Goal: Entertainment & Leisure: Consume media (video, audio)

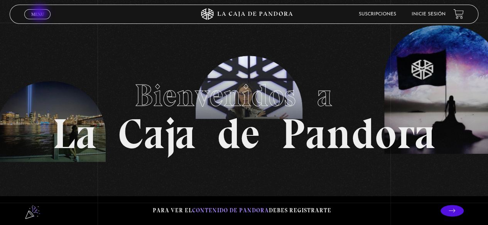
click at [40, 13] on span "Menu" at bounding box center [37, 14] width 13 height 5
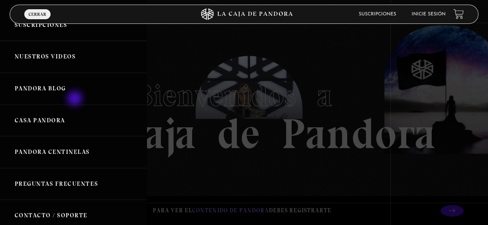
scroll to position [116, 0]
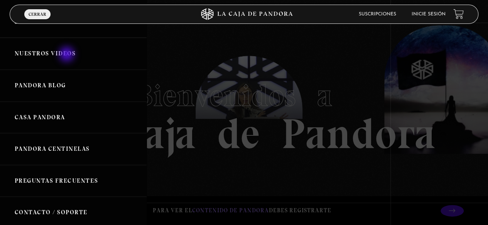
click at [67, 55] on link "Nuestros Videos" at bounding box center [73, 54] width 146 height 32
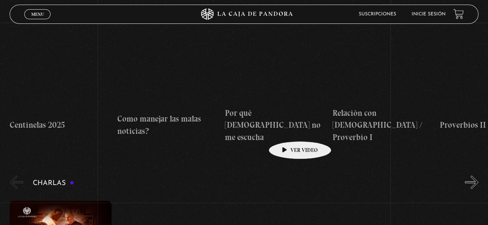
scroll to position [3314, 0]
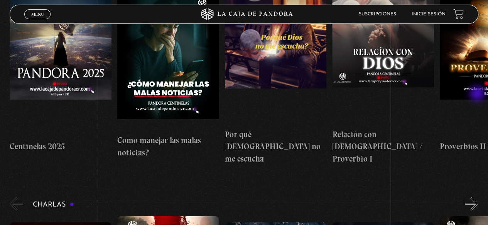
click at [477, 197] on button "»" at bounding box center [470, 203] width 13 height 13
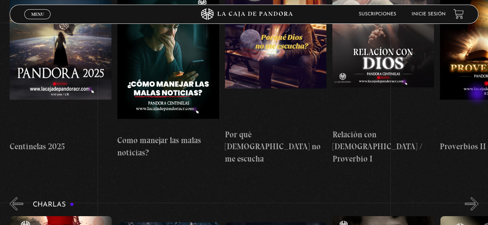
click at [477, 197] on button "»" at bounding box center [470, 203] width 13 height 13
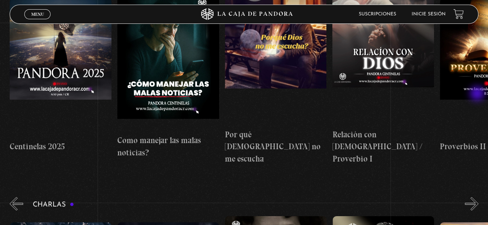
click at [477, 197] on button "»" at bounding box center [470, 203] width 13 height 13
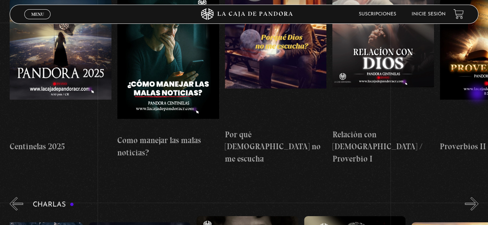
scroll to position [0, 268]
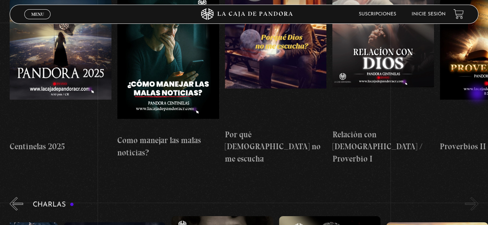
click at [477, 197] on button "»" at bounding box center [470, 203] width 13 height 13
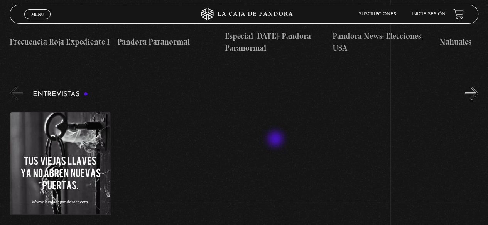
scroll to position [2505, 0]
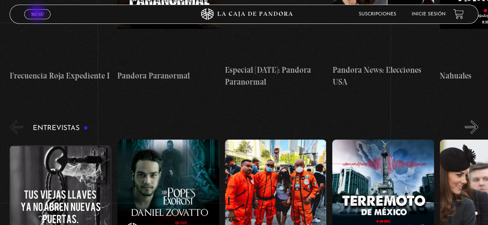
click at [38, 13] on span "Menu" at bounding box center [37, 14] width 13 height 5
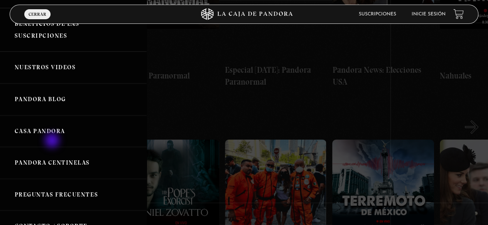
scroll to position [77, 0]
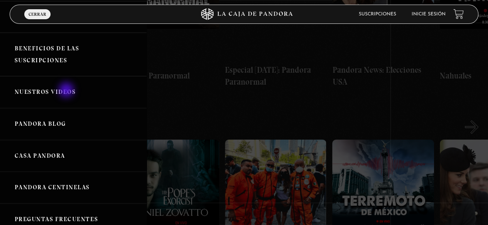
click at [67, 91] on link "Nuestros Videos" at bounding box center [73, 92] width 146 height 32
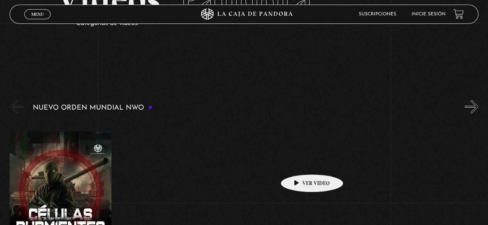
scroll to position [39, 0]
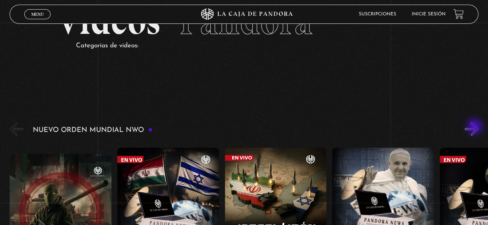
click at [475, 128] on button "»" at bounding box center [470, 129] width 13 height 13
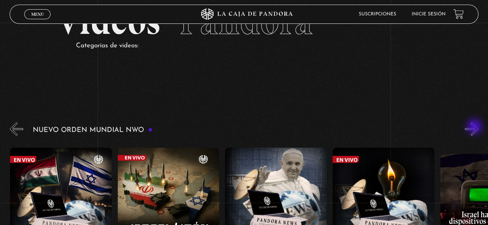
scroll to position [0, 107]
click at [475, 128] on button "»" at bounding box center [470, 129] width 13 height 13
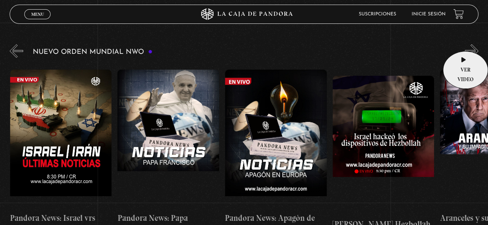
scroll to position [116, 0]
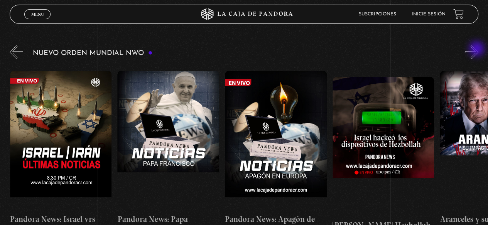
click at [477, 50] on button "»" at bounding box center [470, 51] width 13 height 13
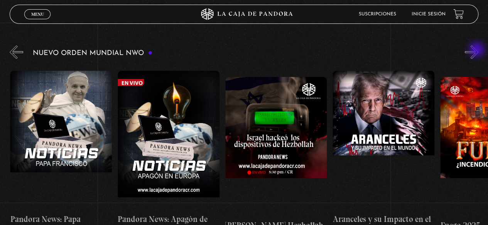
scroll to position [0, 322]
click at [475, 54] on button "»" at bounding box center [470, 51] width 13 height 13
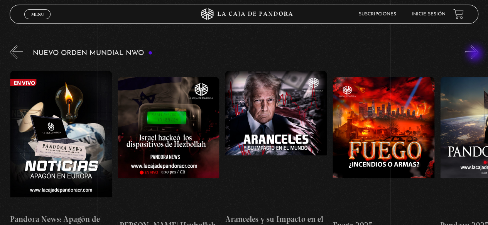
click at [475, 54] on button "»" at bounding box center [470, 51] width 13 height 13
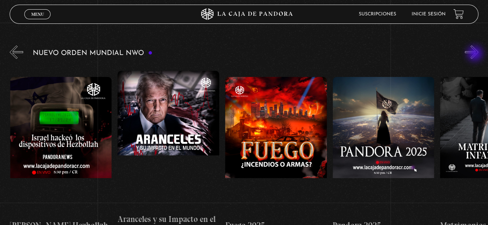
click at [475, 54] on button "»" at bounding box center [470, 51] width 13 height 13
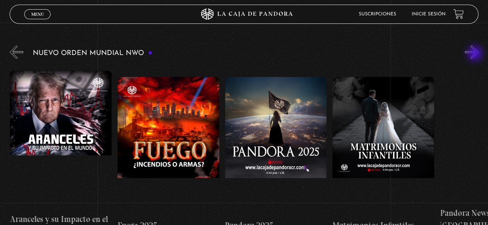
click at [475, 54] on button "»" at bounding box center [470, 51] width 13 height 13
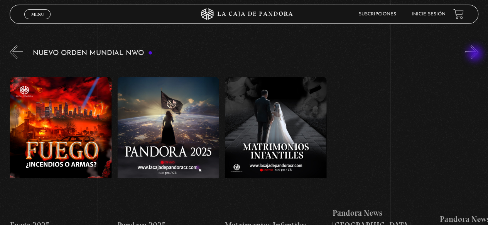
scroll to position [0, 751]
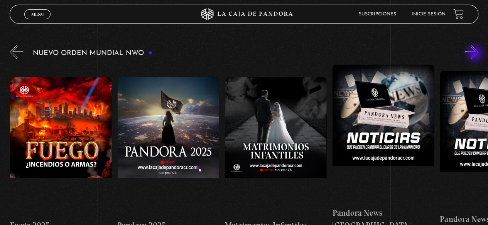
click at [475, 54] on button "»" at bounding box center [470, 51] width 13 height 13
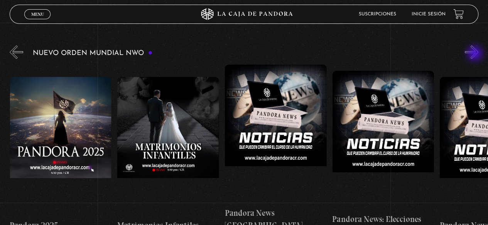
click at [475, 54] on button "»" at bounding box center [470, 51] width 13 height 13
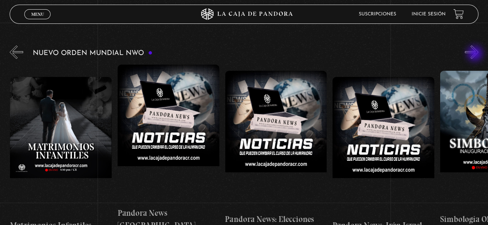
scroll to position [0, 967]
click at [475, 54] on button "»" at bounding box center [470, 51] width 13 height 13
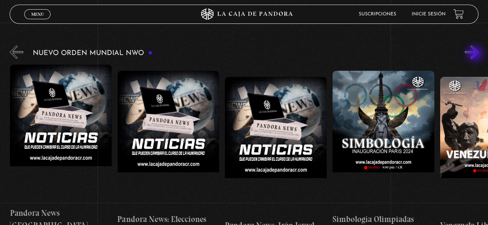
scroll to position [0, 1074]
click at [474, 53] on button "»" at bounding box center [470, 51] width 13 height 13
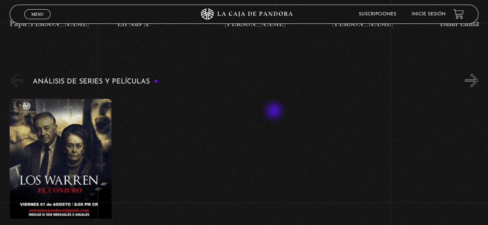
scroll to position [1002, 0]
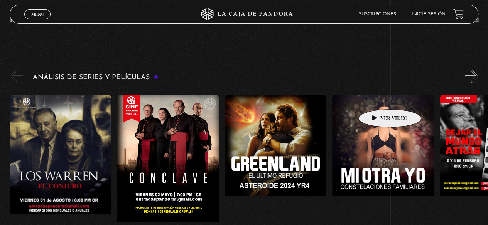
click at [377, 98] on figure at bounding box center [383, 164] width 102 height 139
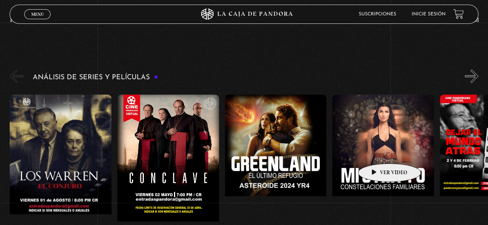
click at [377, 152] on figure at bounding box center [383, 164] width 102 height 139
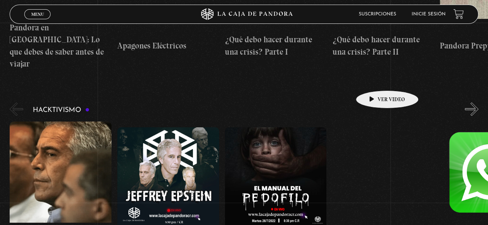
scroll to position [1888, 0]
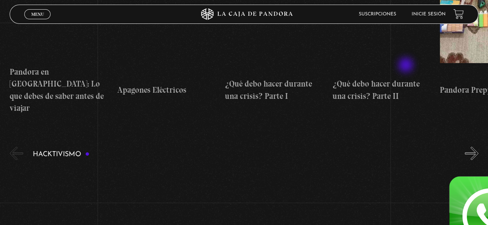
scroll to position [1811, 0]
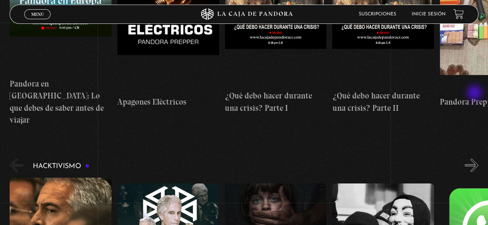
click at [475, 159] on button "»" at bounding box center [470, 165] width 13 height 13
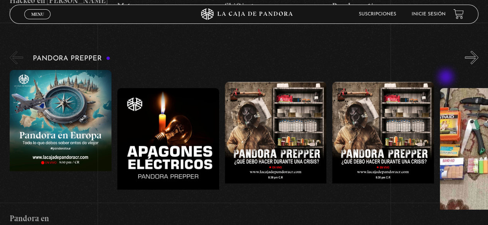
scroll to position [1657, 0]
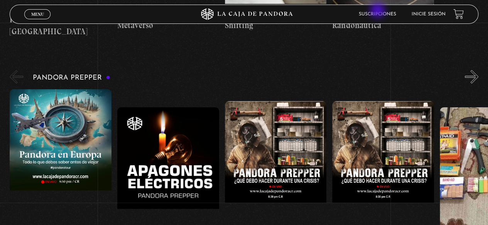
click at [378, 11] on li "Suscripciones" at bounding box center [376, 14] width 37 height 12
click at [378, 14] on link "Suscripciones" at bounding box center [376, 14] width 37 height 5
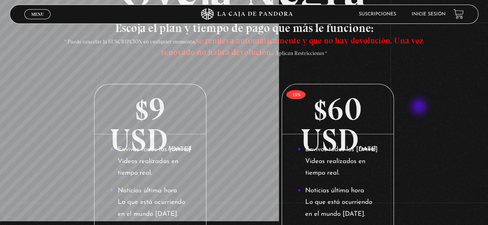
scroll to position [77, 0]
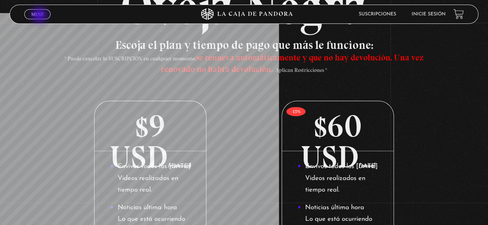
click at [40, 16] on span "Menu" at bounding box center [37, 14] width 13 height 5
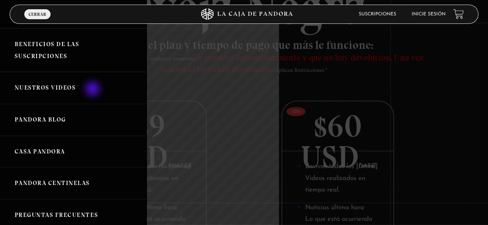
scroll to position [79, 0]
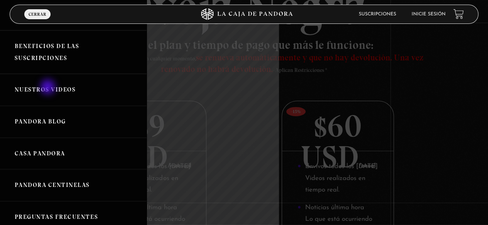
click at [49, 88] on link "Nuestros Videos" at bounding box center [73, 90] width 146 height 32
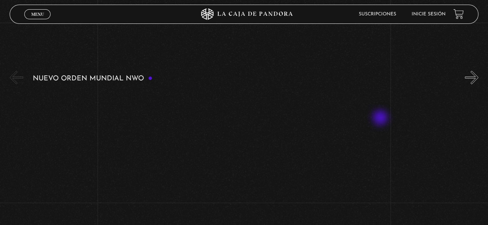
scroll to position [116, 0]
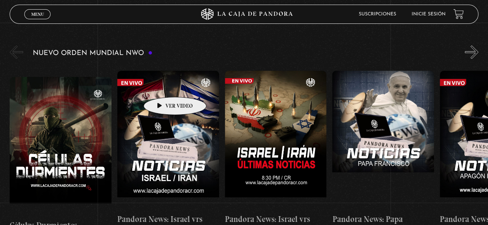
click at [163, 86] on figure at bounding box center [168, 140] width 102 height 139
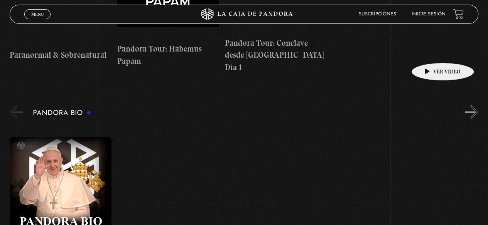
scroll to position [732, 0]
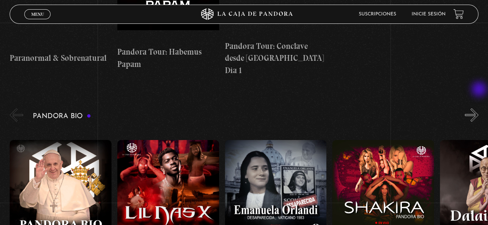
click at [478, 109] on button "»" at bounding box center [470, 115] width 13 height 13
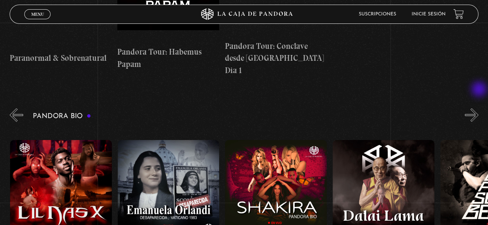
scroll to position [0, 107]
click at [478, 109] on button "»" at bounding box center [470, 115] width 13 height 13
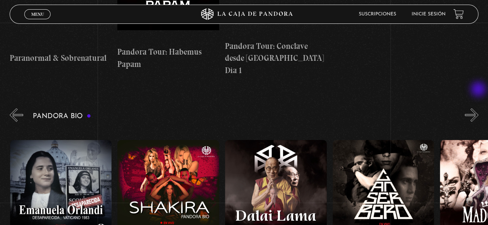
click at [478, 109] on button "»" at bounding box center [470, 115] width 13 height 13
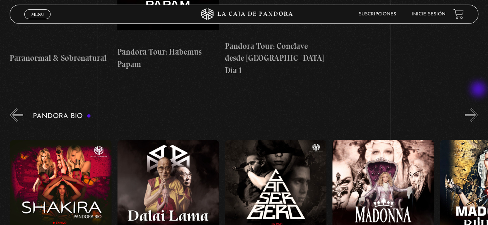
click at [478, 109] on button "»" at bounding box center [470, 115] width 13 height 13
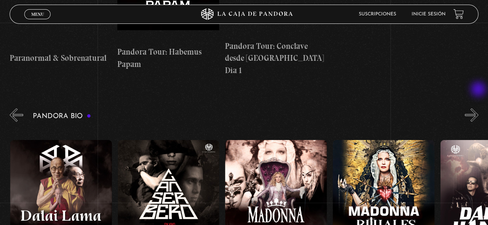
click at [478, 109] on button "»" at bounding box center [470, 115] width 13 height 13
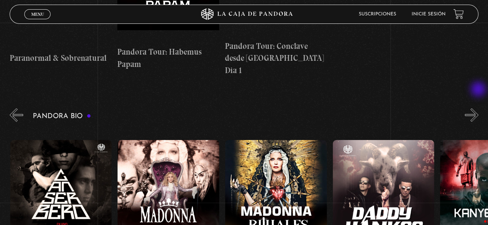
click at [478, 109] on button "»" at bounding box center [470, 115] width 13 height 13
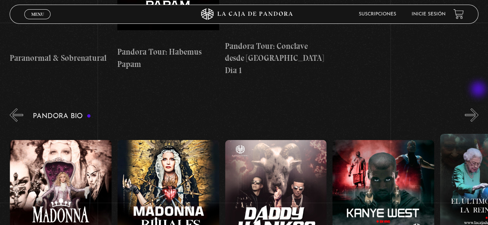
click at [478, 109] on button "»" at bounding box center [470, 115] width 13 height 13
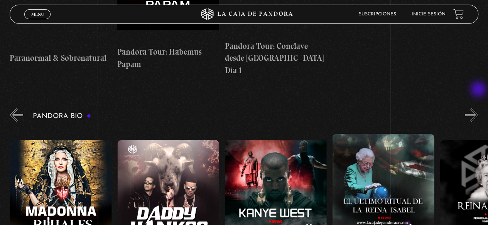
scroll to position [0, 751]
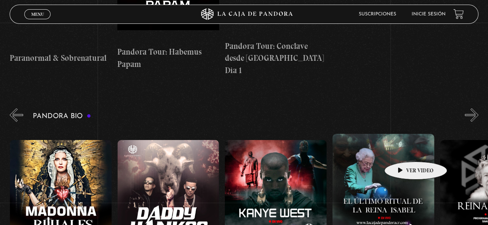
click at [382, 139] on figure at bounding box center [383, 203] width 102 height 139
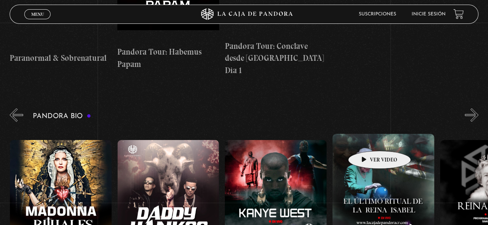
click at [367, 140] on figure at bounding box center [383, 203] width 102 height 139
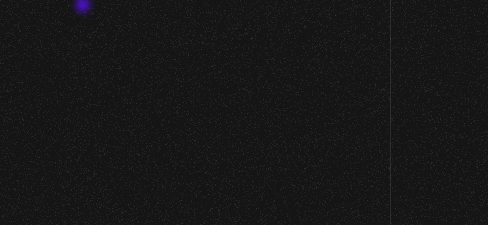
scroll to position [732, 0]
